Goal: Navigation & Orientation: Find specific page/section

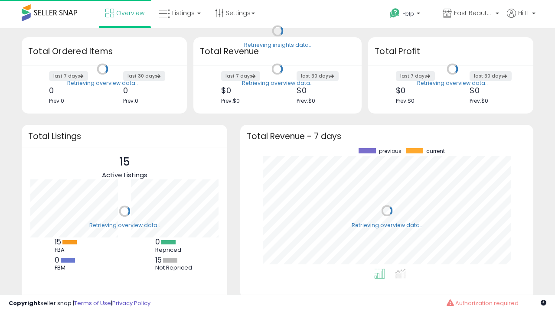
scroll to position [121, 276]
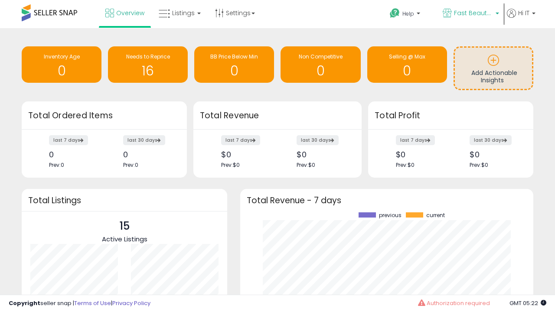
click at [470, 14] on span "Fast Beauty ([GEOGRAPHIC_DATA])" at bounding box center [473, 13] width 39 height 9
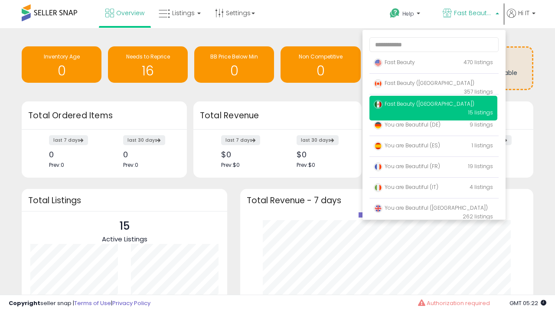
click at [433, 85] on span "Fast Beauty ([GEOGRAPHIC_DATA])" at bounding box center [424, 82] width 101 height 7
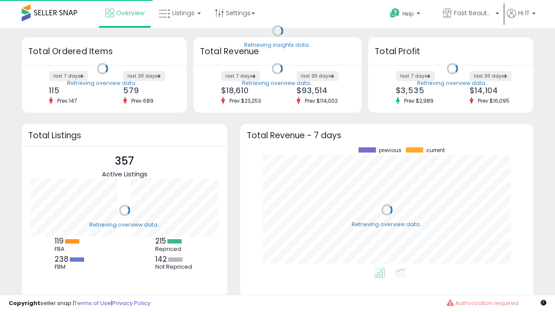
scroll to position [121, 276]
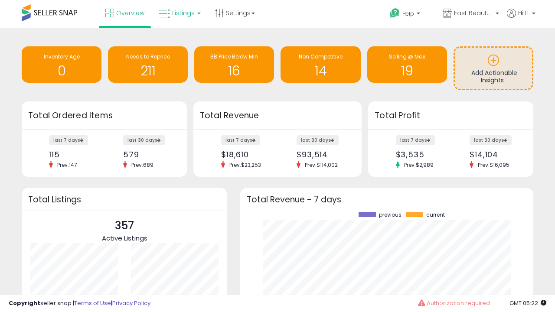
click at [179, 13] on span "Listings" at bounding box center [183, 13] width 23 height 9
